Goal: Task Accomplishment & Management: Manage account settings

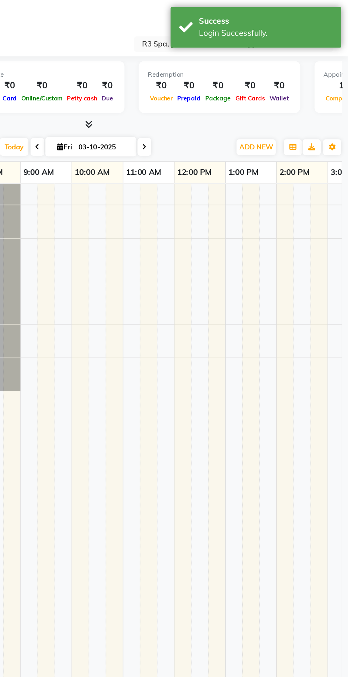
click at [235, 30] on input "text" at bounding box center [269, 27] width 103 height 7
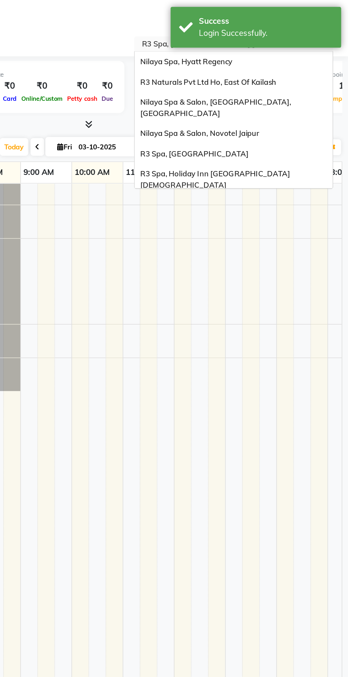
scroll to position [148, 0]
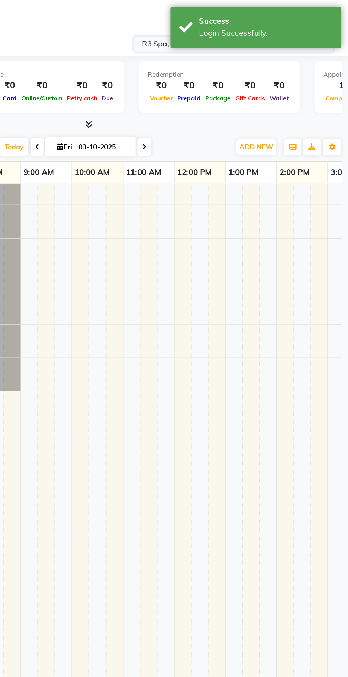
click at [190, 29] on div "Select Location × R3 Spa, [GEOGRAPHIC_DATA] [GEOGRAPHIC_DATA]" at bounding box center [174, 28] width 336 height 10
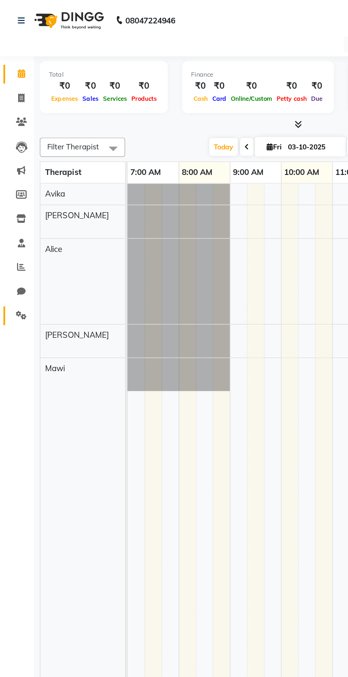
click at [15, 199] on icon at bounding box center [13, 196] width 7 height 5
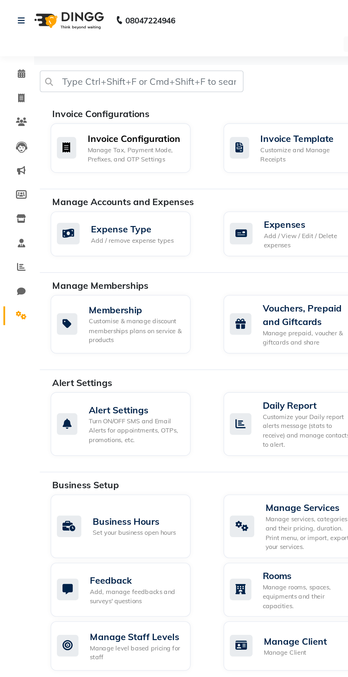
click at [80, 88] on div "Invoice Configuration" at bounding box center [84, 86] width 59 height 9
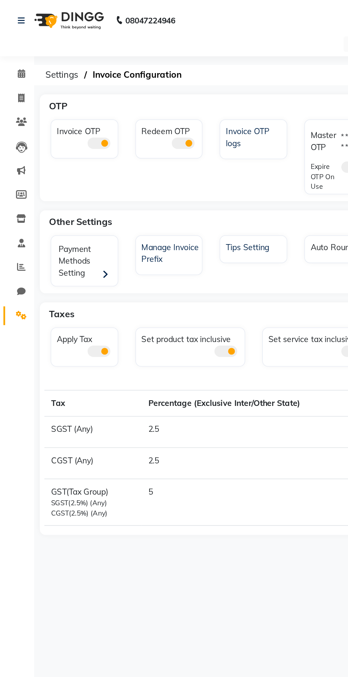
click at [65, 89] on span at bounding box center [62, 89] width 14 height 7
click at [55, 90] on input "checkbox" at bounding box center [55, 90] width 0 height 0
click at [119, 90] on span at bounding box center [114, 89] width 14 height 7
click at [107, 90] on input "checkbox" at bounding box center [107, 90] width 0 height 0
